Goal: Information Seeking & Learning: Learn about a topic

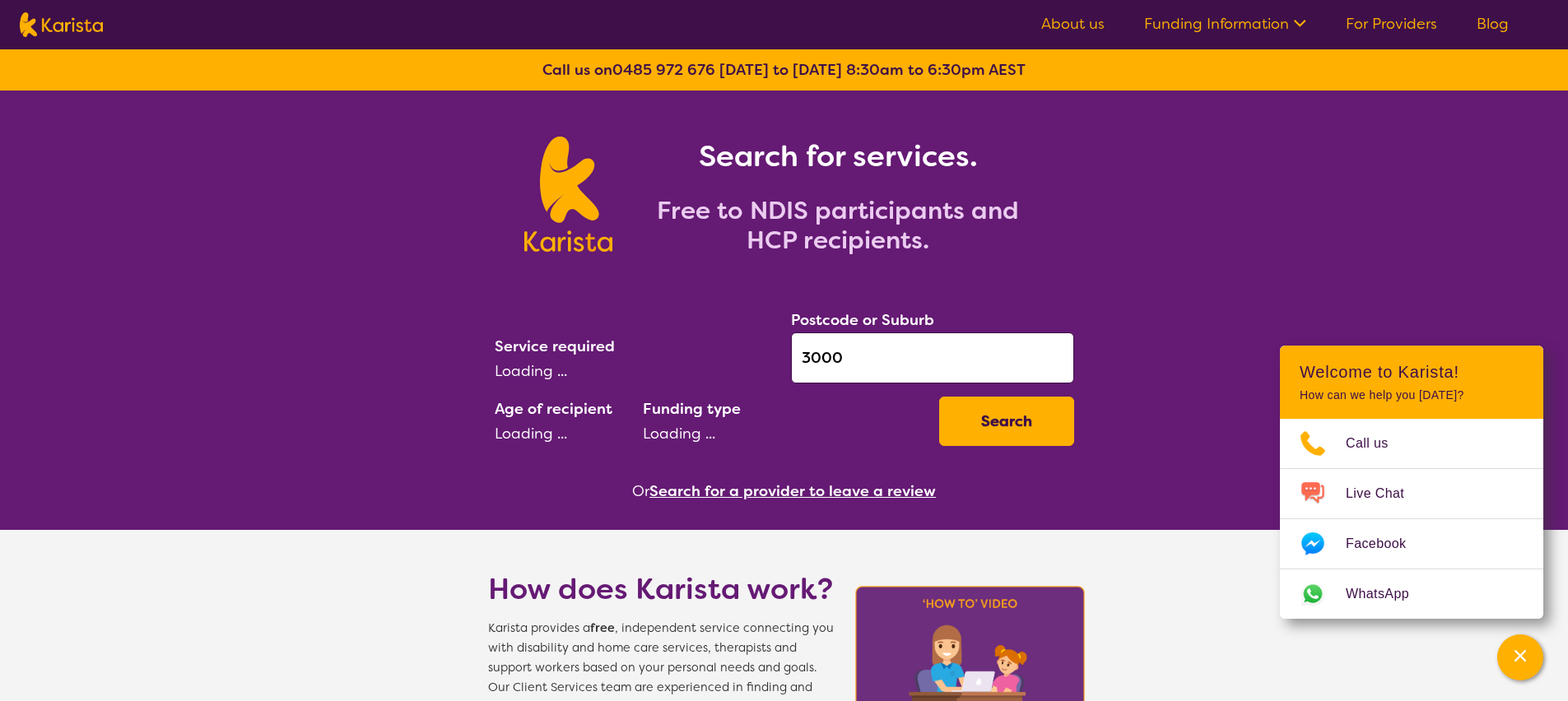
click at [227, 205] on div "Search for services. Free to NDIS participants and HCP recipients." at bounding box center [784, 175] width 1568 height 171
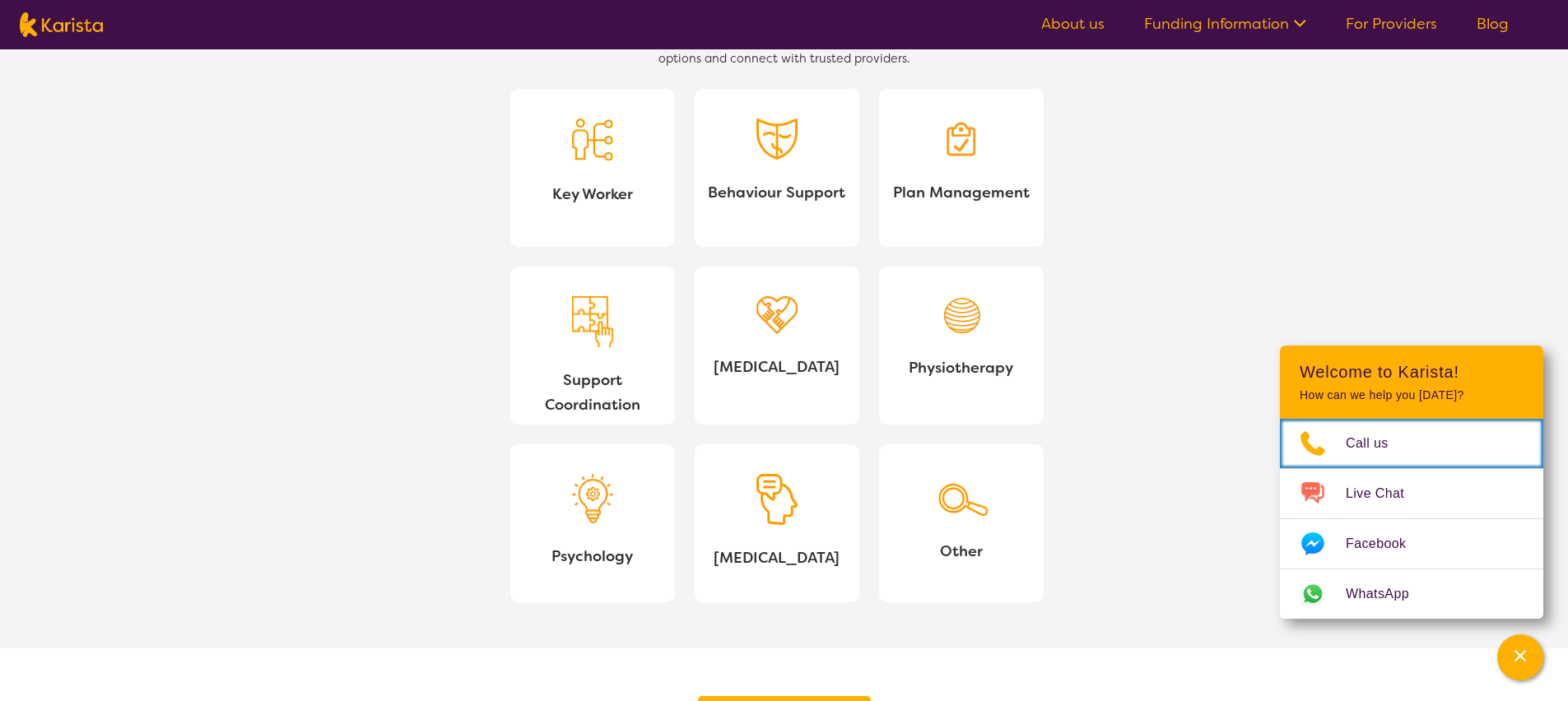
scroll to position [1411, 0]
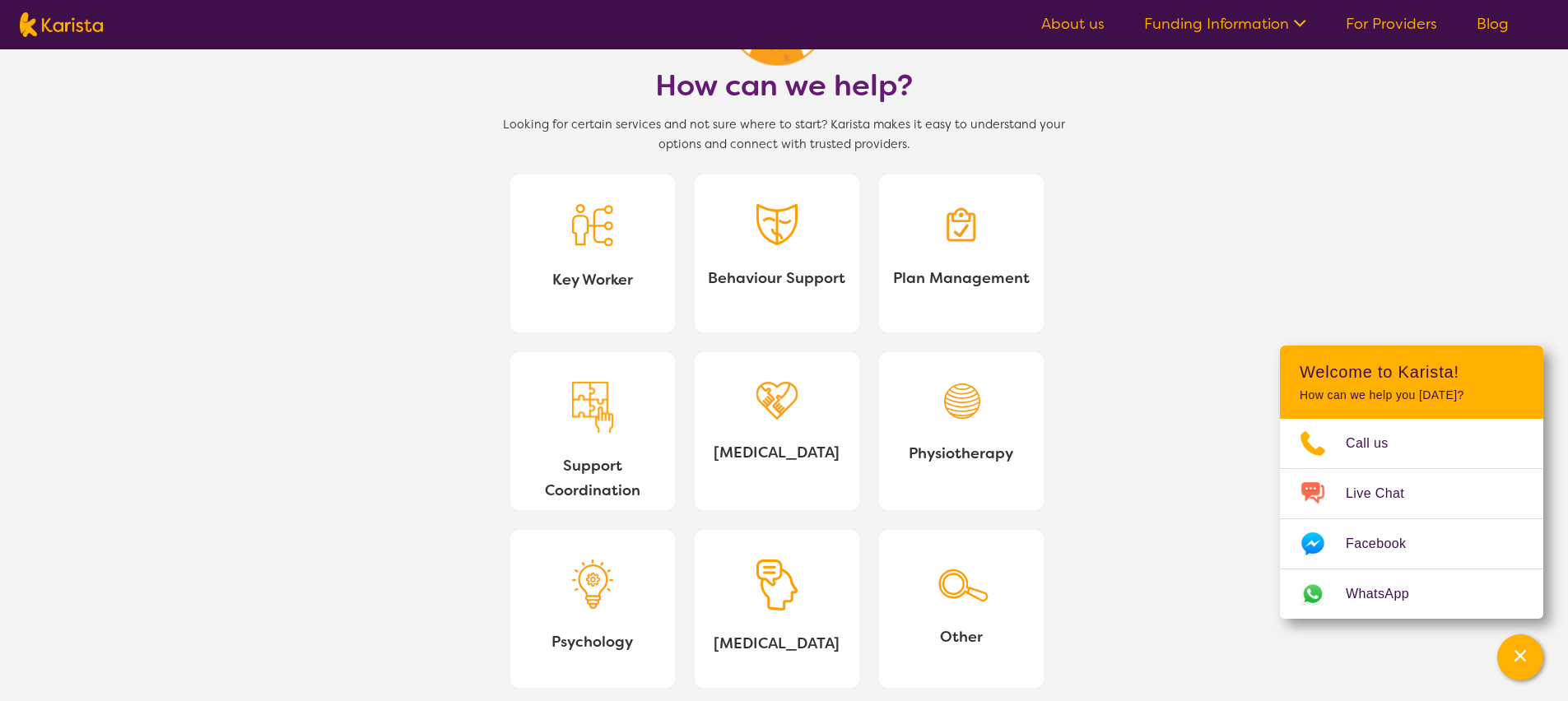
click at [780, 403] on img at bounding box center [776, 401] width 41 height 39
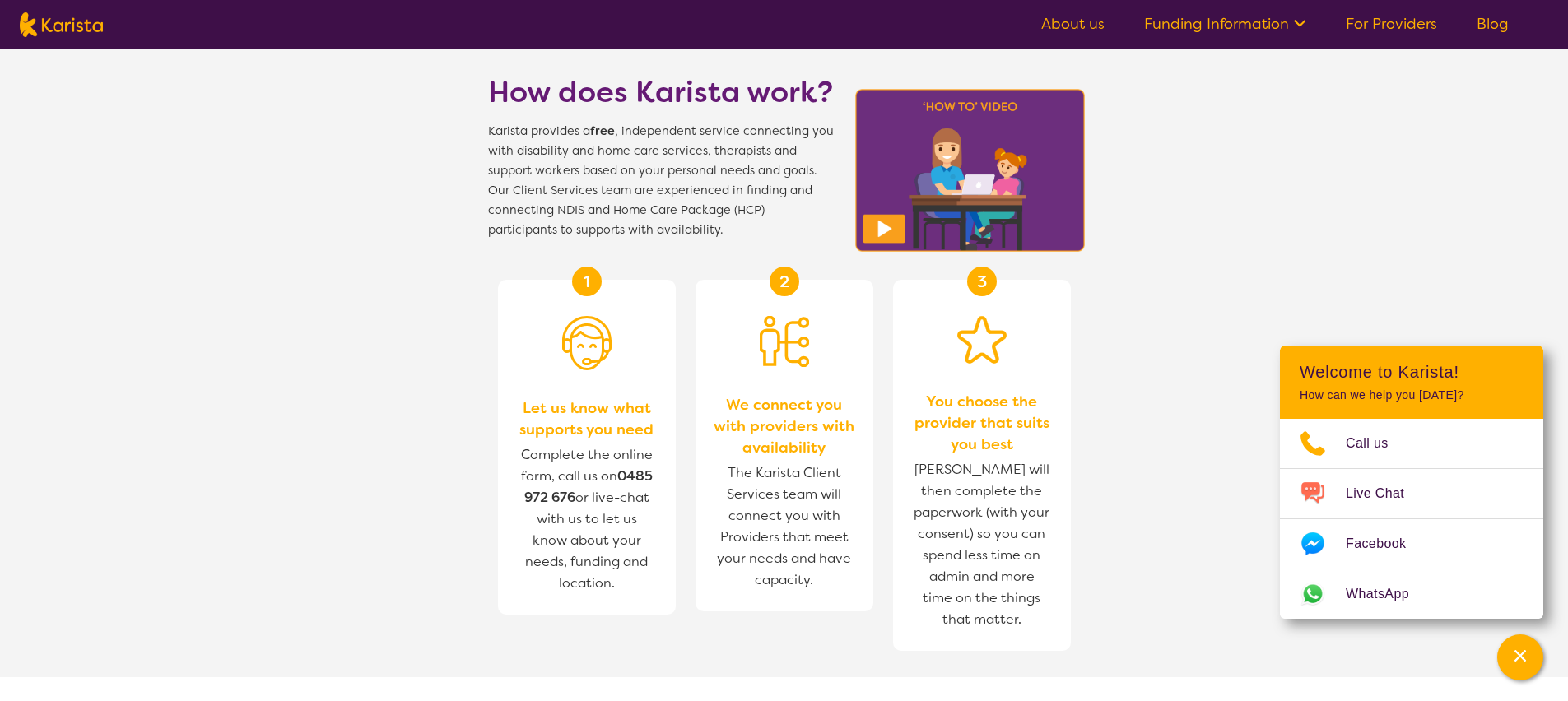
scroll to position [0, 0]
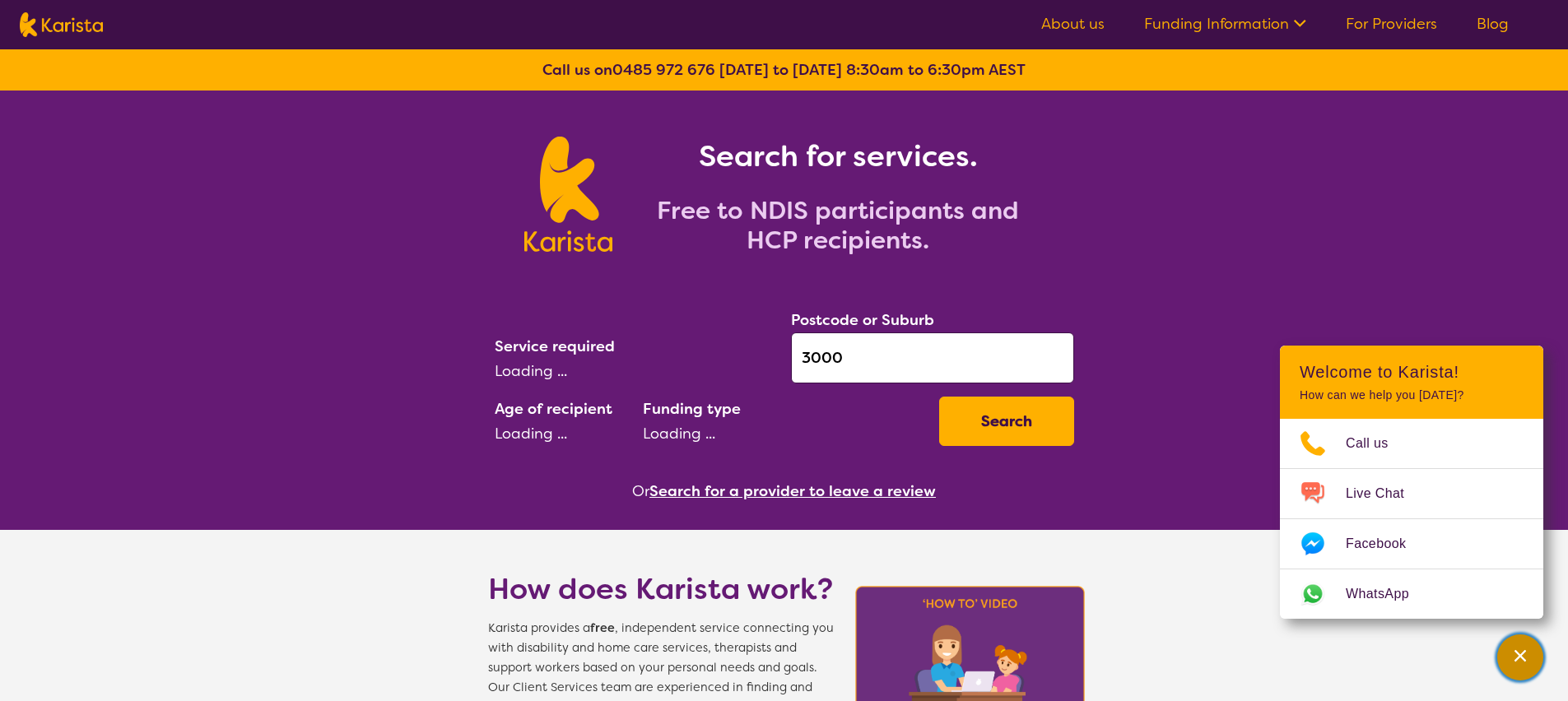
click at [1512, 657] on icon "Channel Menu" at bounding box center [1520, 656] width 16 height 16
click at [1512, 653] on icon "Channel Menu" at bounding box center [1520, 656] width 16 height 16
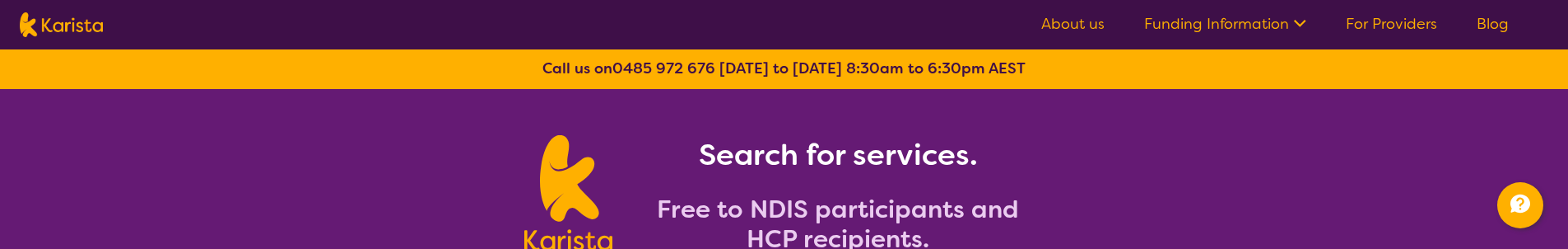
scroll to position [282, 0]
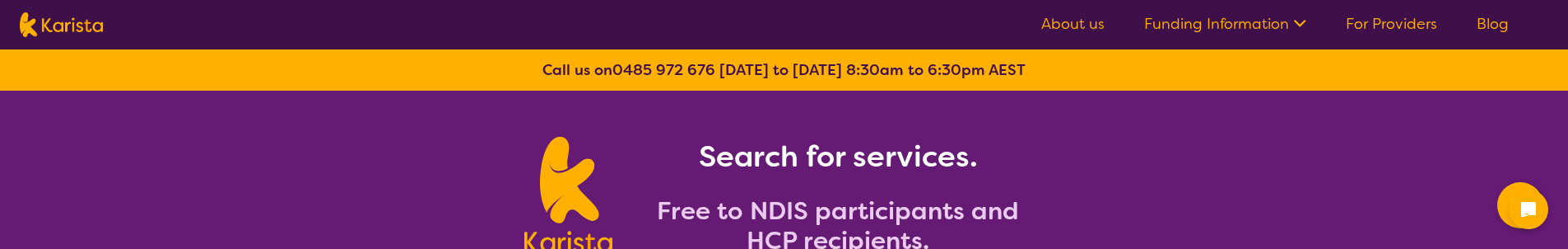
select select "NDIS Plan management"
select select "AS"
select select "NDIS"
